Goal: Task Accomplishment & Management: Use online tool/utility

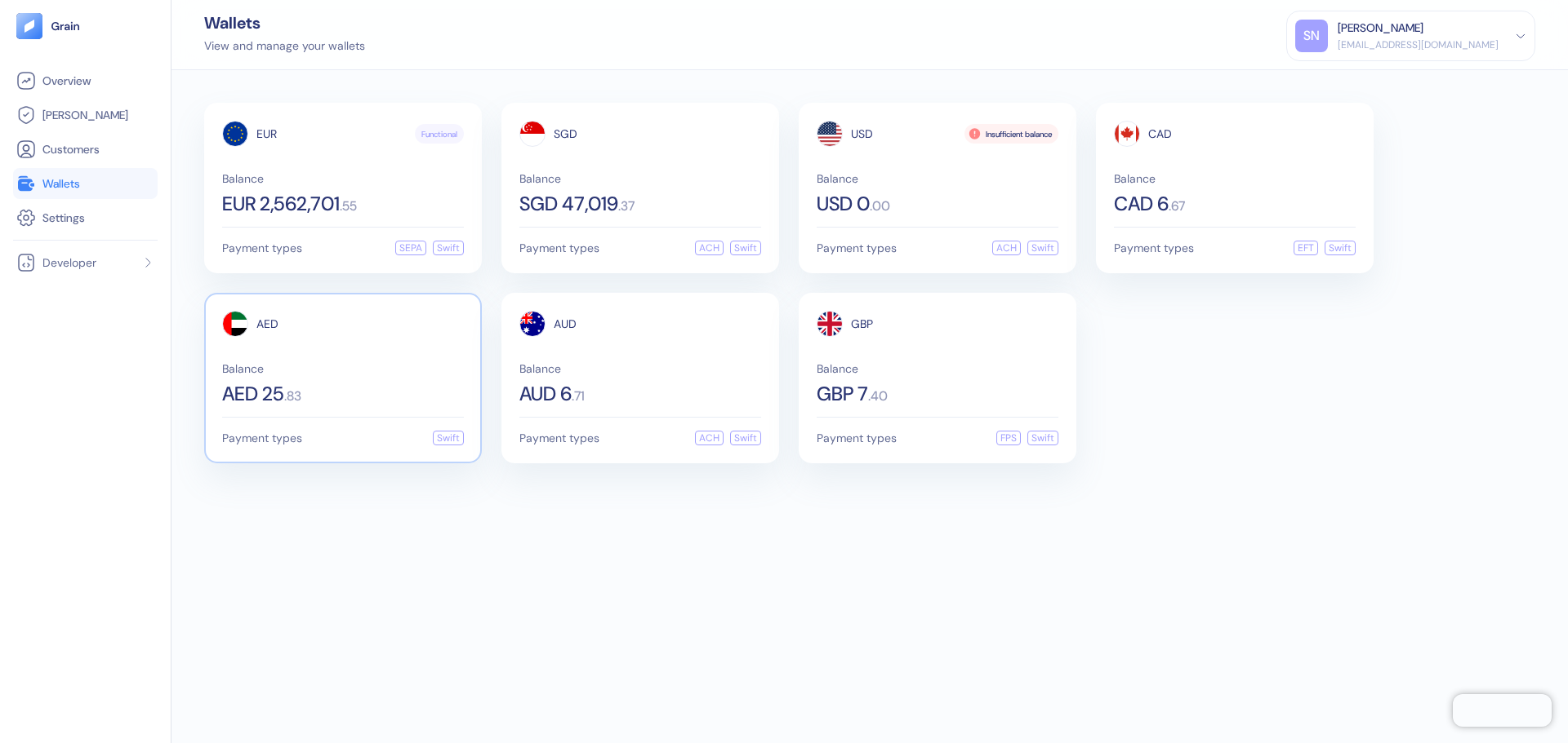
click at [382, 341] on div "AED Balance AED 25 . 83" at bounding box center [343, 358] width 241 height 93
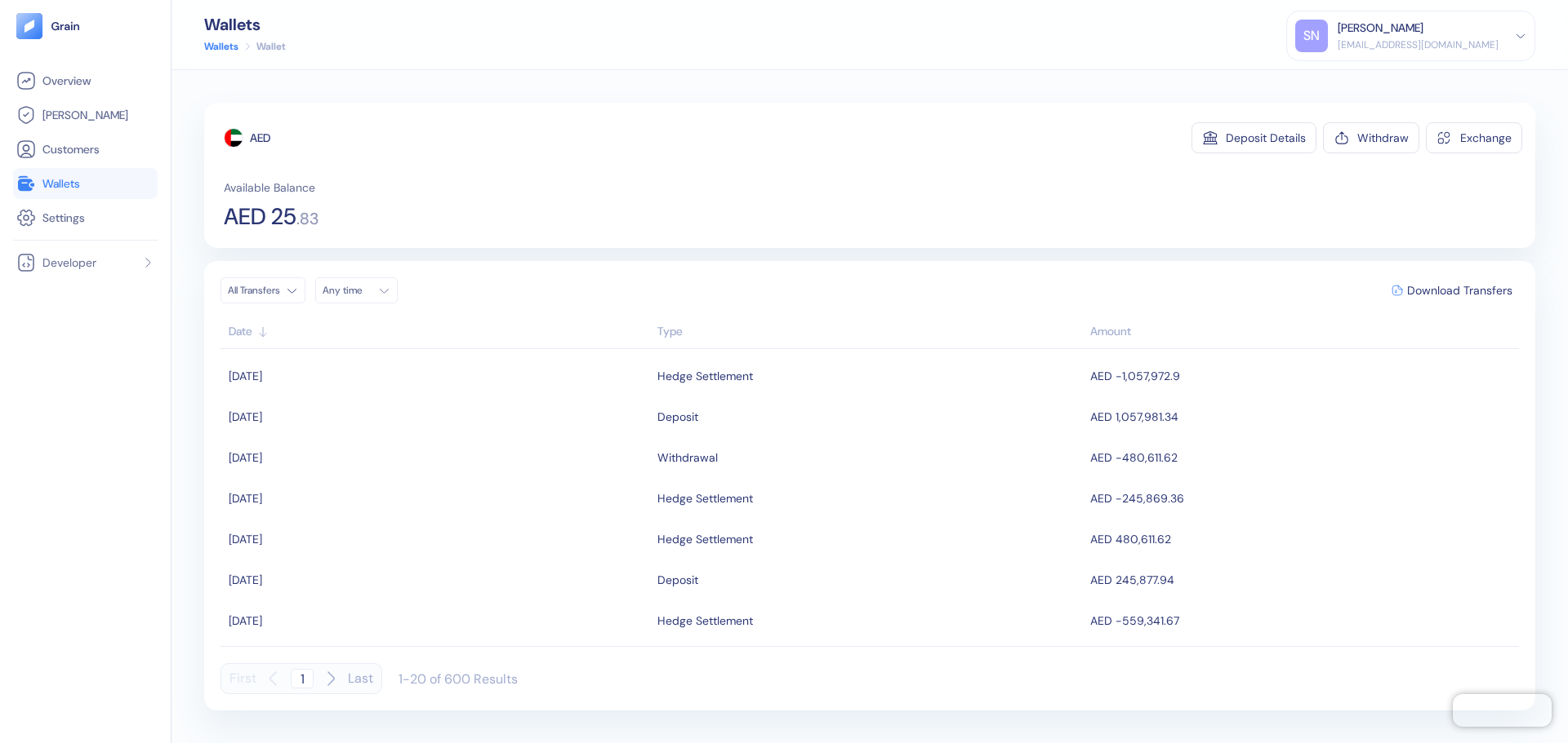
click at [110, 183] on link "Wallets" at bounding box center [85, 183] width 138 height 20
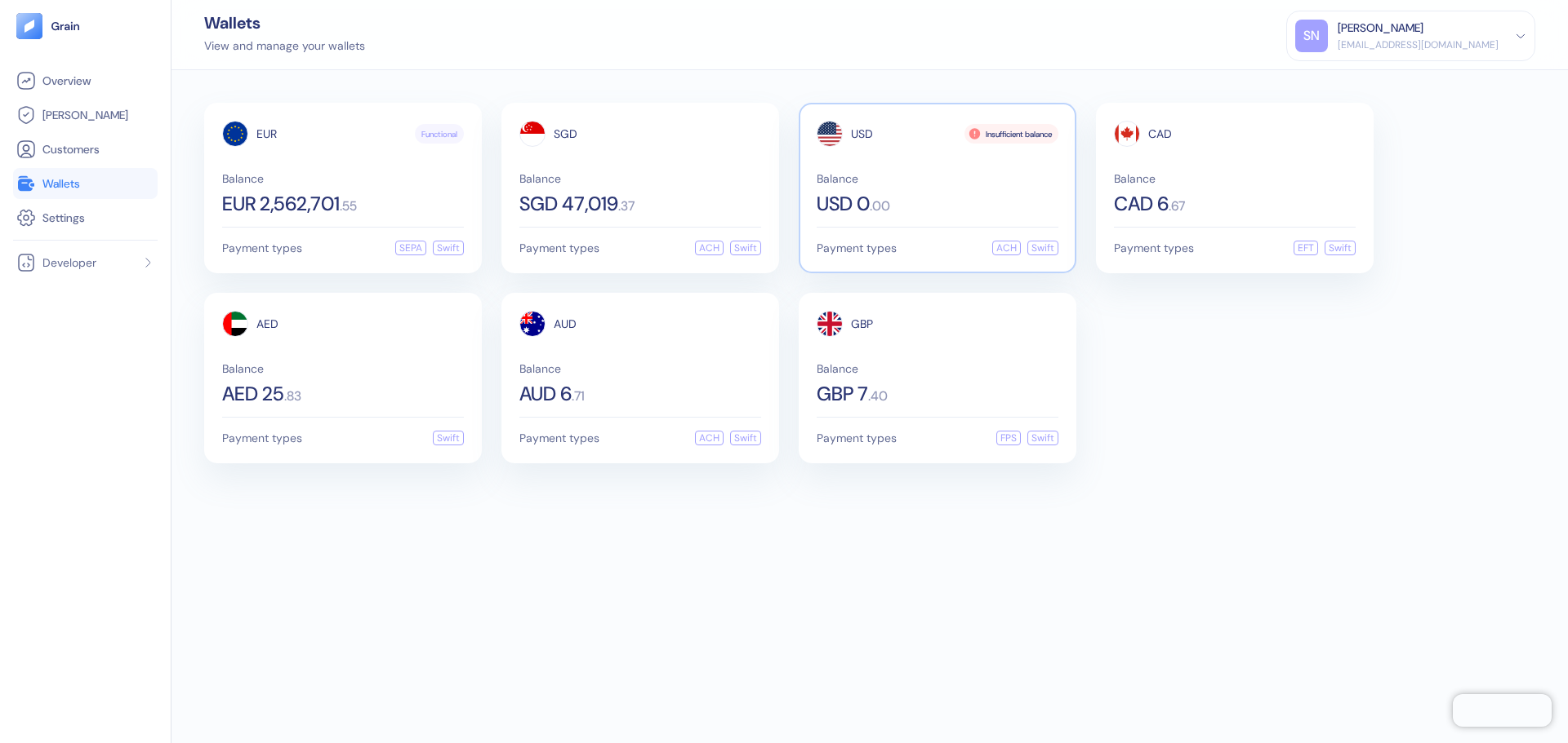
click at [912, 197] on div "USD 0 . 00" at bounding box center [937, 204] width 241 height 20
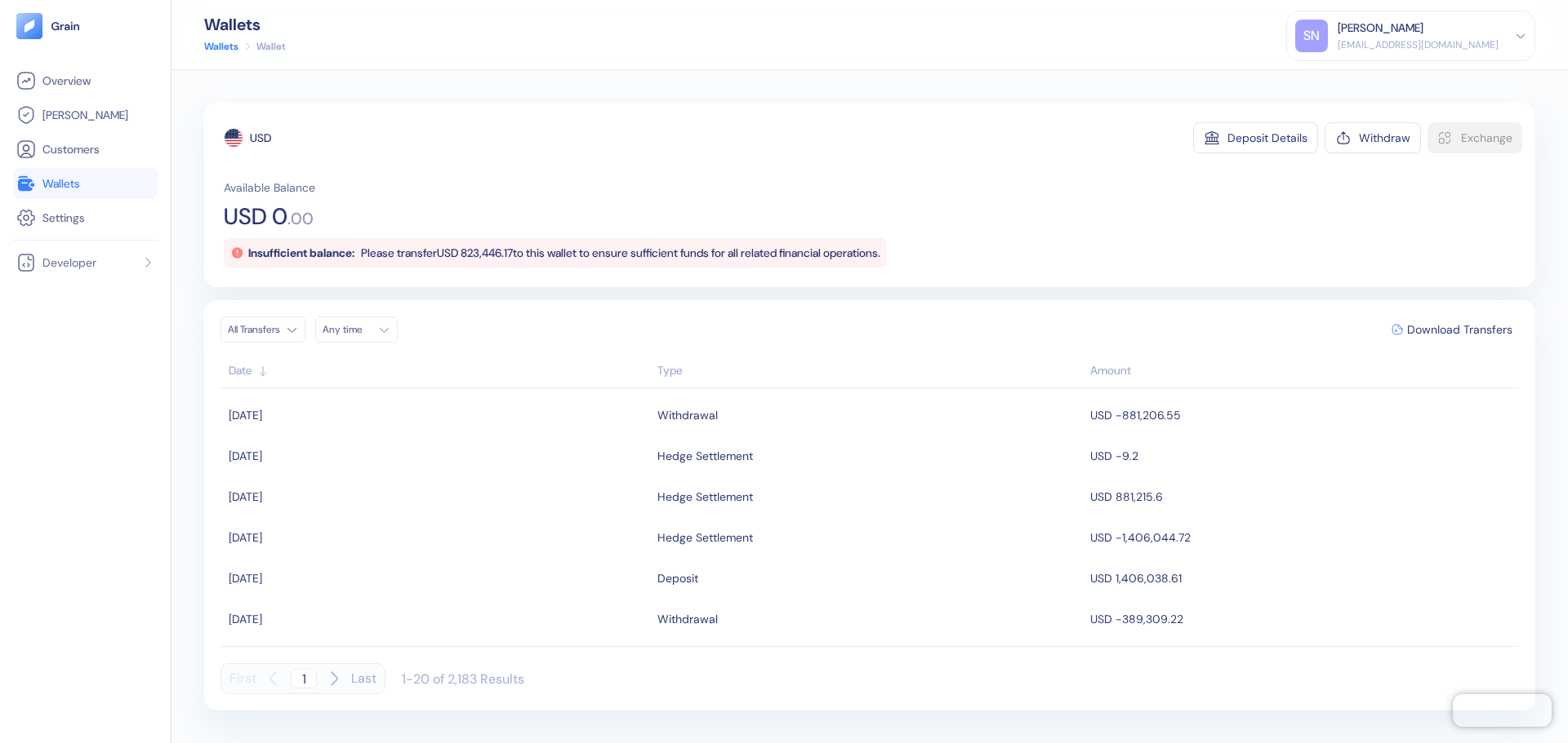
click at [105, 190] on link "Wallets" at bounding box center [85, 183] width 138 height 20
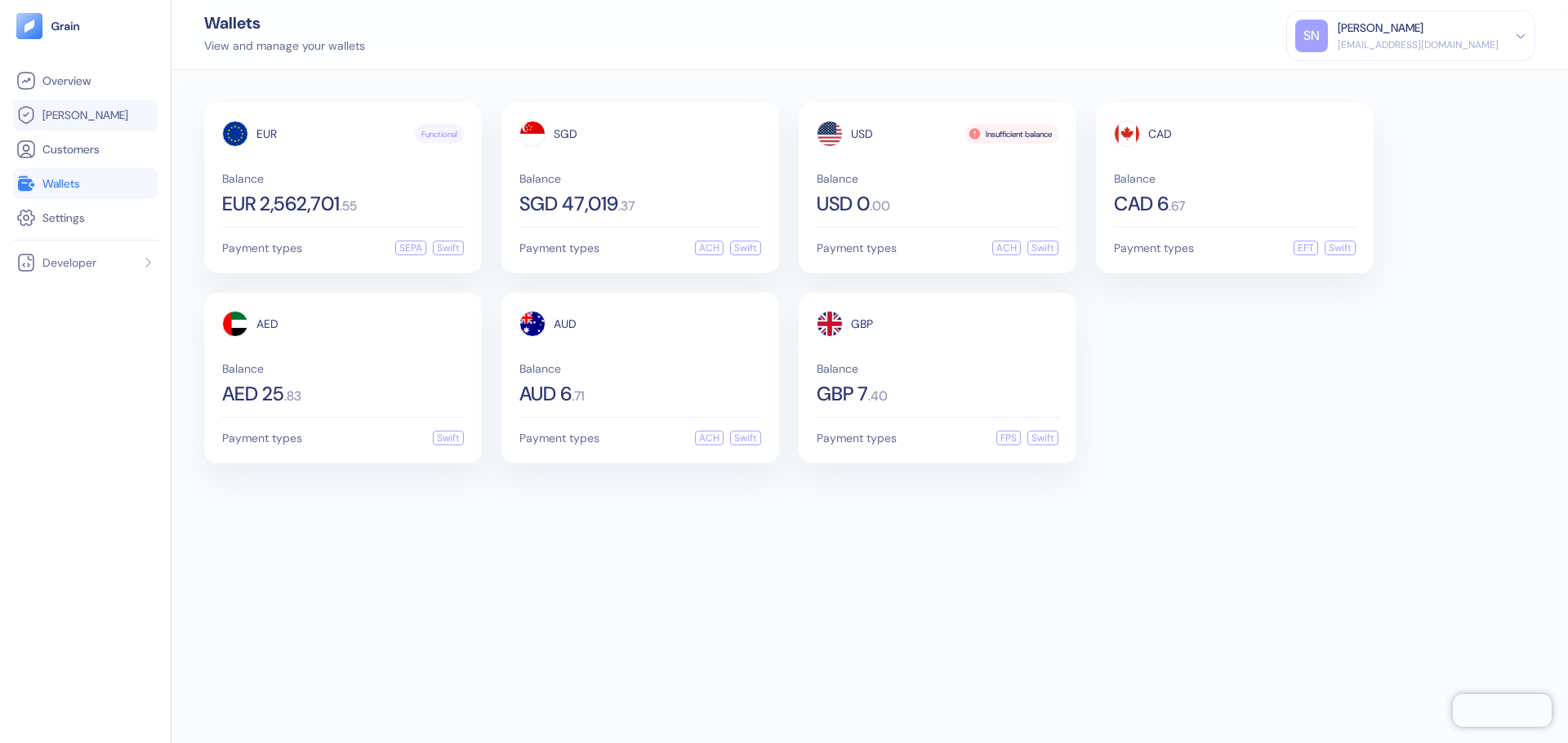
click at [110, 114] on link "[PERSON_NAME]" at bounding box center [85, 114] width 138 height 20
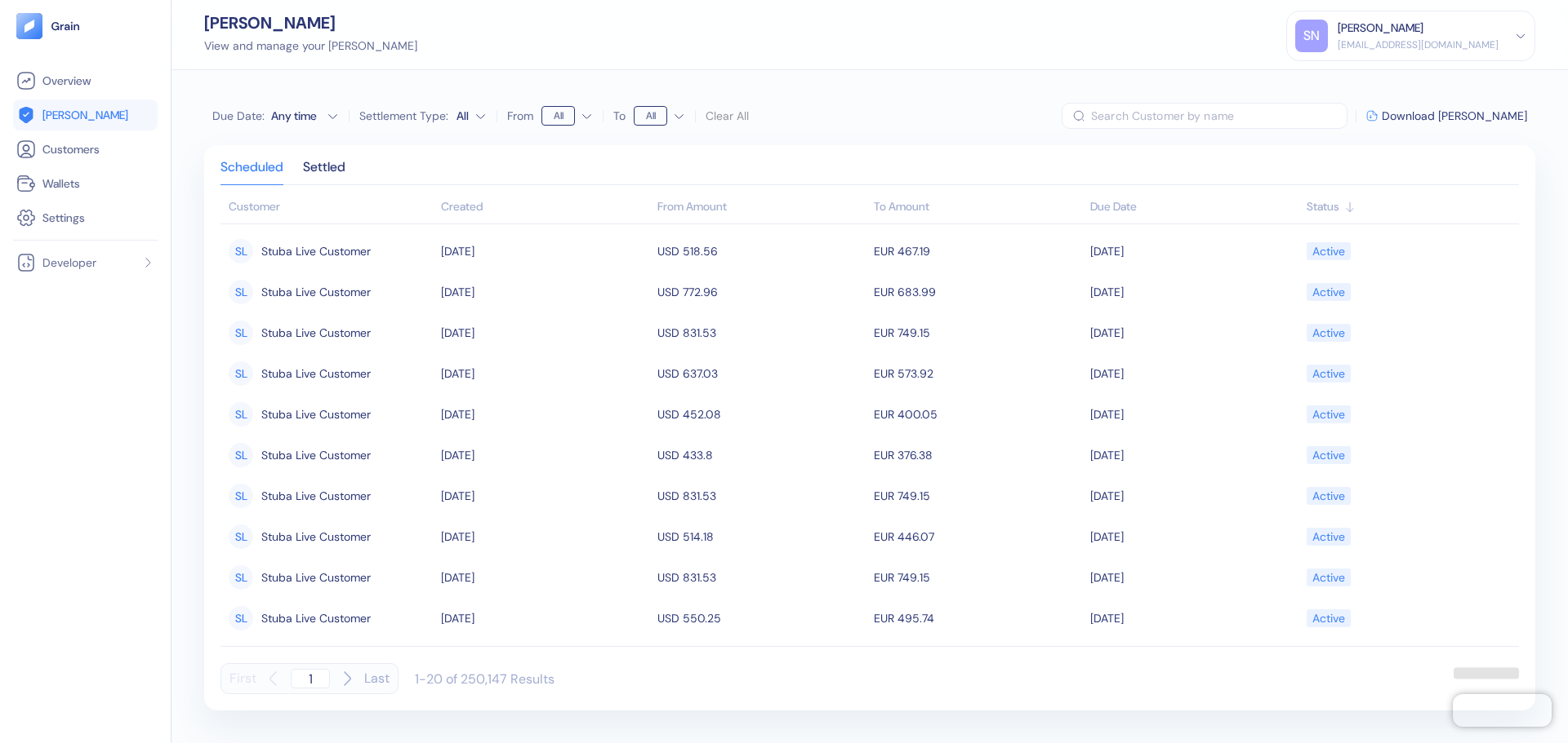
click at [314, 126] on div "Due Date : Any time Settlement Type: All From All To All Clear All" at bounding box center [480, 115] width 536 height 26
click at [317, 119] on div "Any time" at bounding box center [295, 115] width 49 height 16
click at [267, 241] on button "13" at bounding box center [271, 240] width 20 height 20
click at [345, 285] on button "31" at bounding box center [349, 286] width 20 height 20
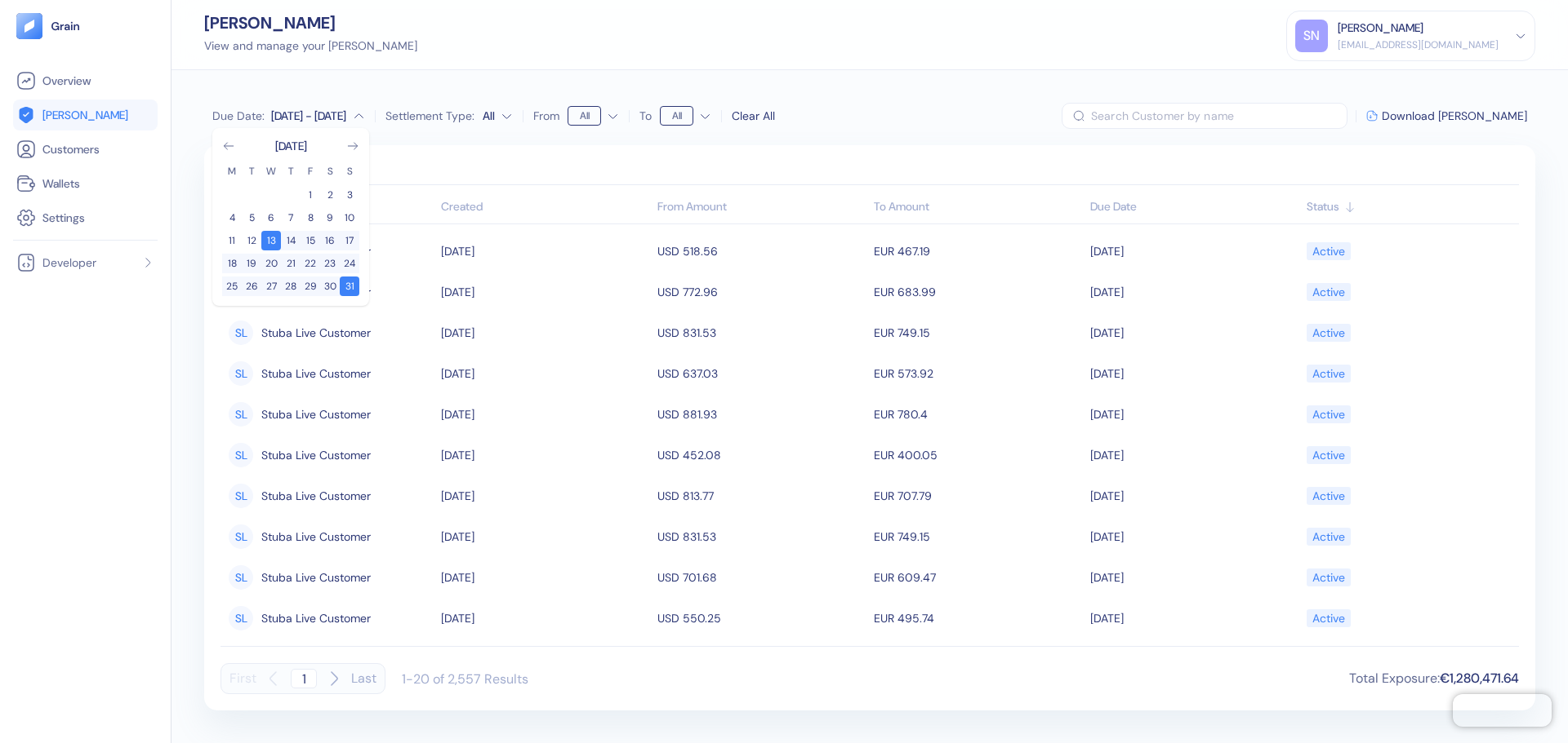
click at [935, 31] on div "[PERSON_NAME] View and manage your [PERSON_NAME] [PERSON_NAME] [PERSON_NAME][EM…" at bounding box center [869, 35] width 1396 height 71
click at [1508, 114] on span "Download [PERSON_NAME]" at bounding box center [1454, 115] width 145 height 11
click at [499, 114] on html "Pingdom Check: App Online Overview [PERSON_NAME] Customers Wallets Settings Dev…" at bounding box center [784, 371] width 1568 height 743
click at [843, 151] on html "Pingdom Check: App Online Overview [PERSON_NAME] Customers Wallets Settings Dev…" at bounding box center [784, 371] width 1568 height 743
click at [518, 114] on html "Pingdom Check: App Online Overview [PERSON_NAME] Customers Wallets Settings Dev…" at bounding box center [784, 371] width 1568 height 743
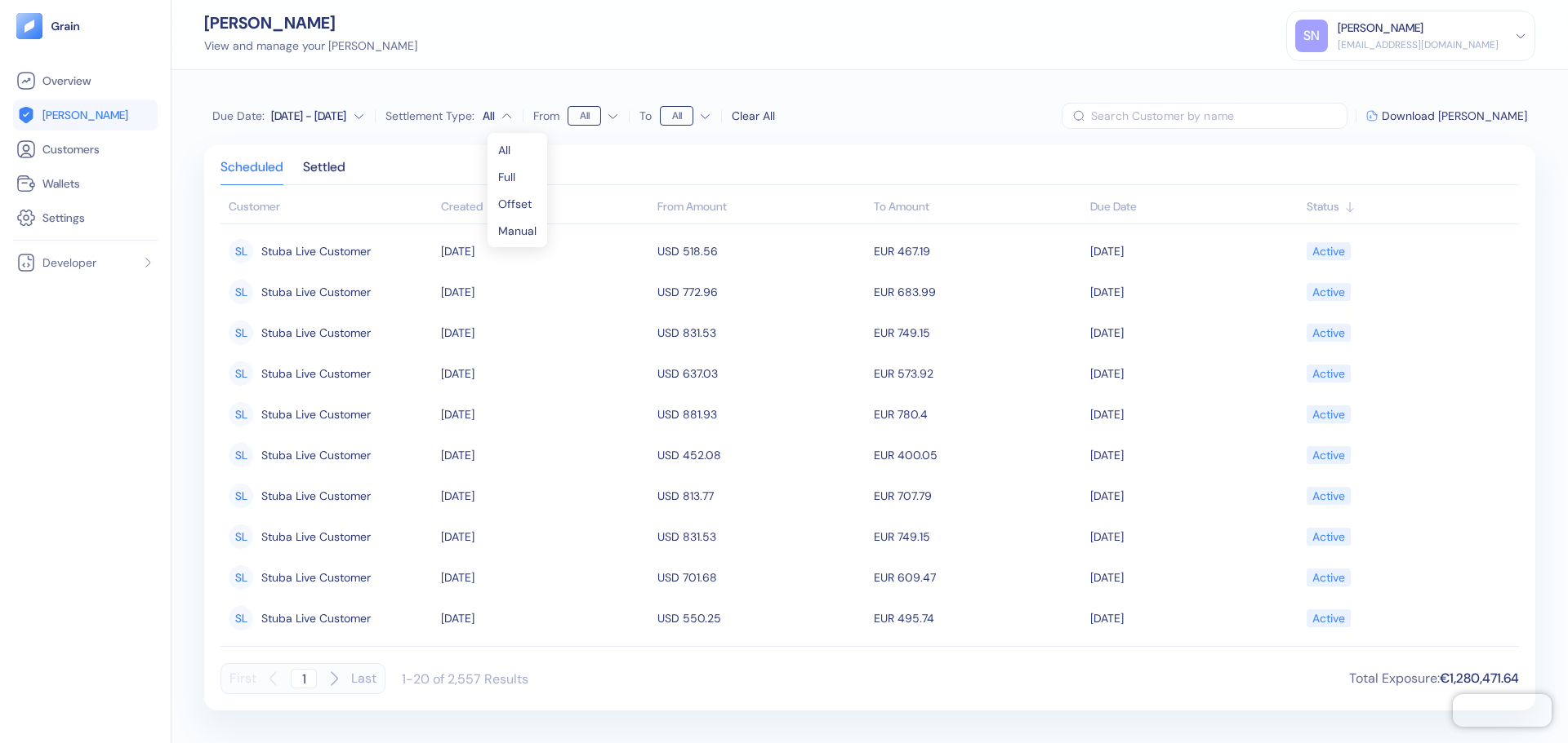
click at [638, 169] on html "Pingdom Check: App Online Overview [PERSON_NAME] Customers Wallets Settings Dev…" at bounding box center [784, 371] width 1568 height 743
